Goal: Navigation & Orientation: Find specific page/section

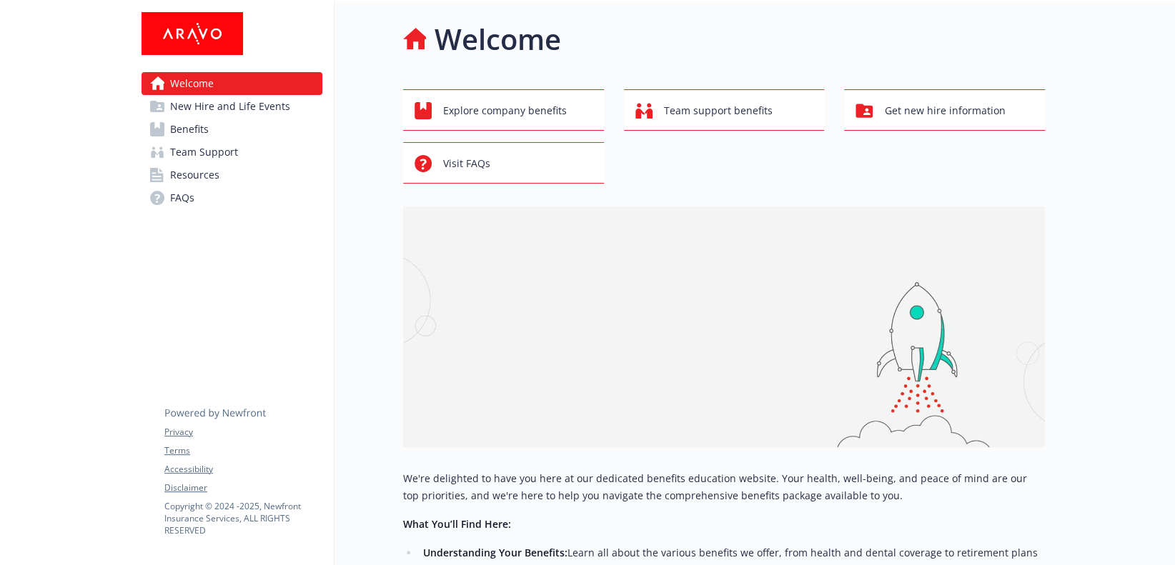
click at [199, 127] on span "Benefits" at bounding box center [189, 129] width 39 height 23
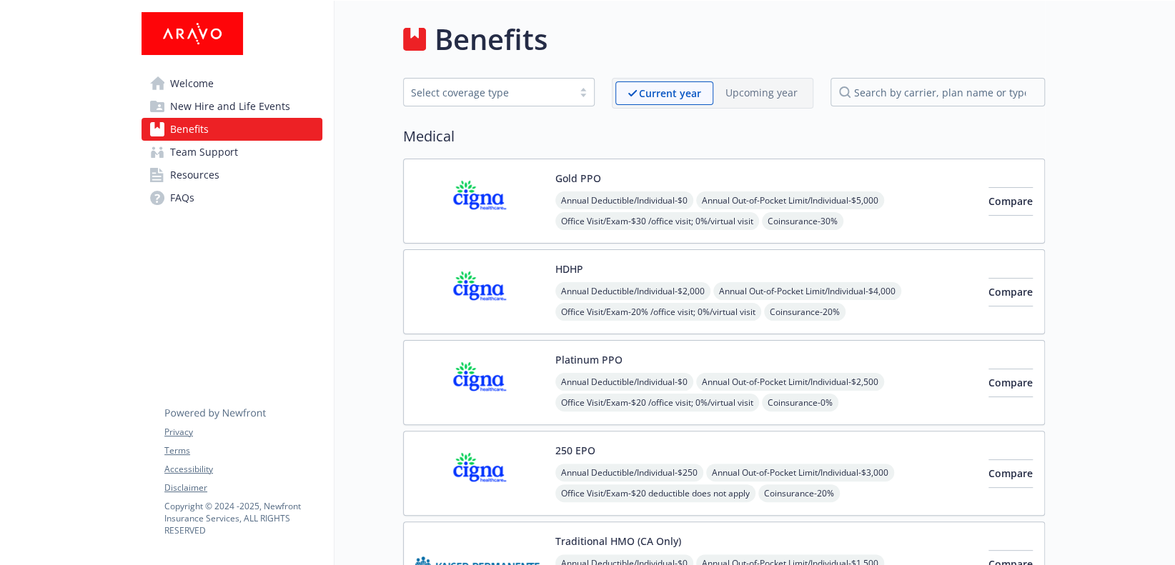
click at [187, 172] on span "Resources" at bounding box center [194, 175] width 49 height 23
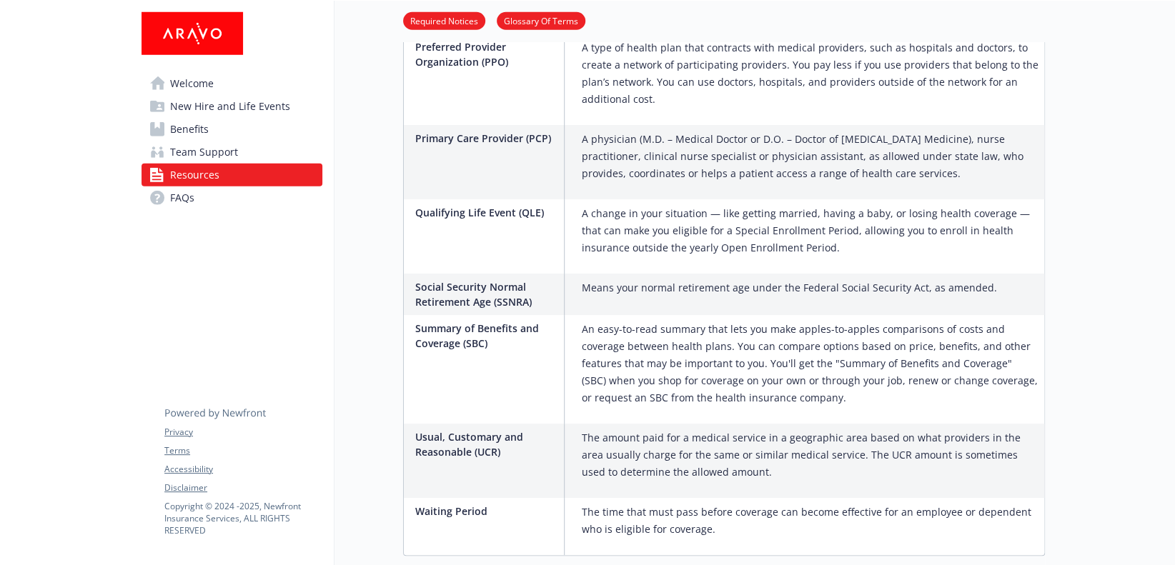
scroll to position [2478, 0]
